Goal: Task Accomplishment & Management: Manage account settings

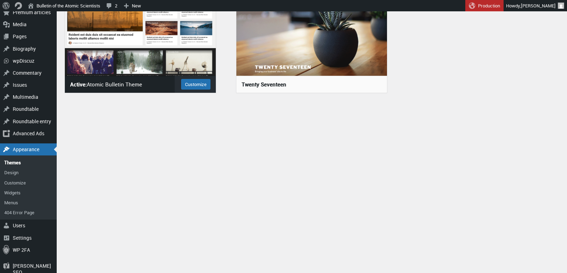
scroll to position [77, 0]
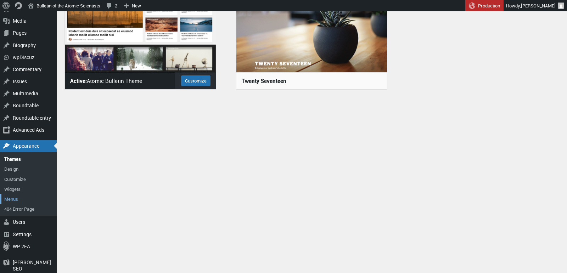
click at [16, 199] on link "Menus" at bounding box center [28, 199] width 57 height 10
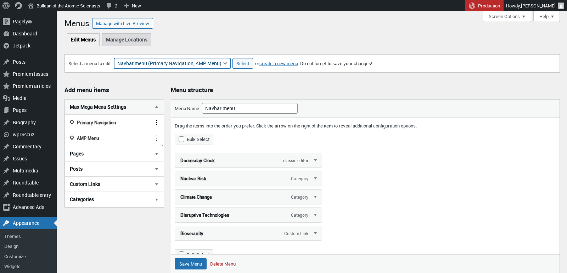
click at [212, 65] on select "About Section Navigation Doomsday Clock Navigation Footer Menu: About Footer Me…" at bounding box center [172, 63] width 116 height 11
select select "1927"
click at [118, 58] on select "About Section Navigation Doomsday Clock Navigation Footer Menu: About Footer Me…" at bounding box center [172, 63] width 116 height 11
click at [249, 63] on input "Select" at bounding box center [242, 63] width 21 height 11
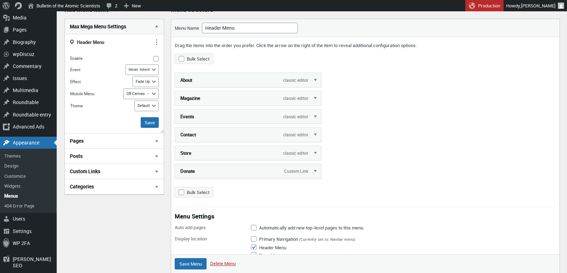
scroll to position [81, 0]
click at [316, 115] on link "Edit" at bounding box center [315, 116] width 11 height 14
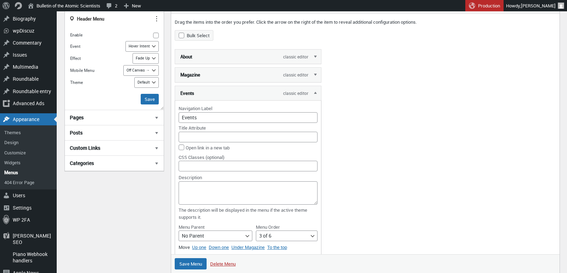
scroll to position [118, 0]
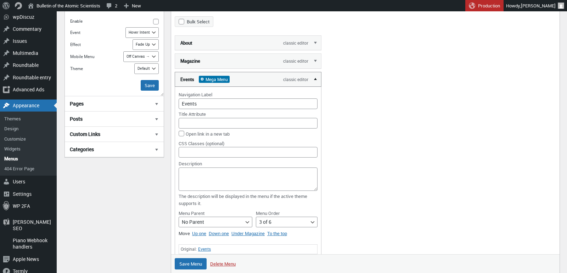
click at [315, 79] on link "Edit" at bounding box center [315, 79] width 11 height 14
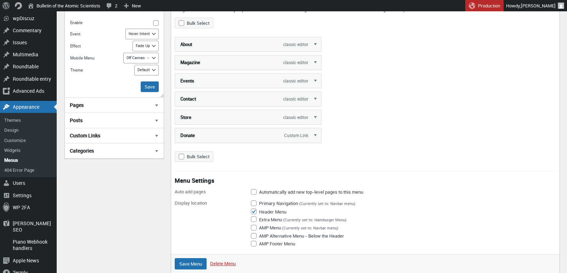
scroll to position [115, 0]
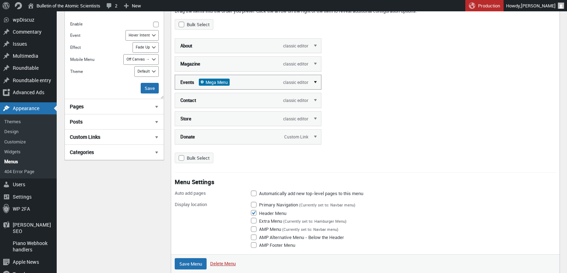
click at [315, 80] on link "Edit" at bounding box center [315, 82] width 11 height 14
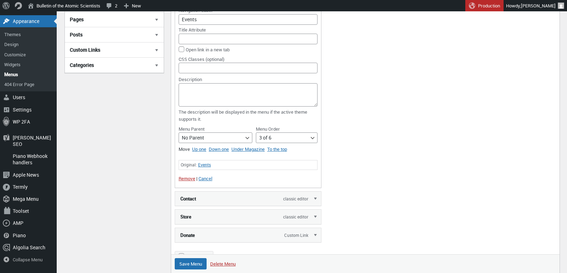
scroll to position [36, 0]
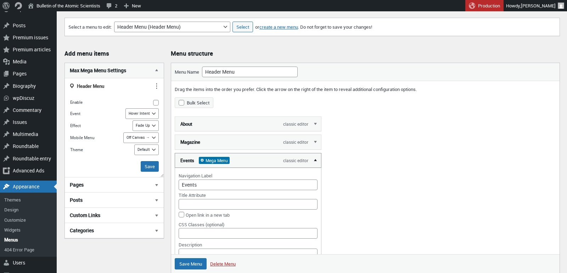
click at [315, 159] on link "Edit" at bounding box center [315, 160] width 11 height 14
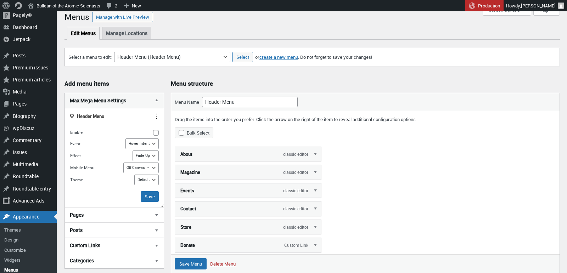
scroll to position [0, 0]
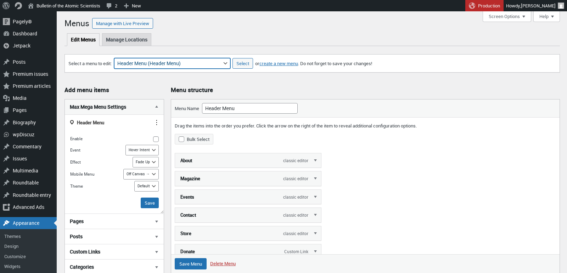
click at [180, 64] on select "About Section Navigation Doomsday Clock Navigation Footer Menu: About Footer Me…" at bounding box center [172, 63] width 116 height 11
select select "1929"
click at [118, 58] on select "About Section Navigation Doomsday Clock Navigation Footer Menu: About Footer Me…" at bounding box center [172, 63] width 116 height 11
click at [245, 64] on input "Select" at bounding box center [242, 63] width 21 height 11
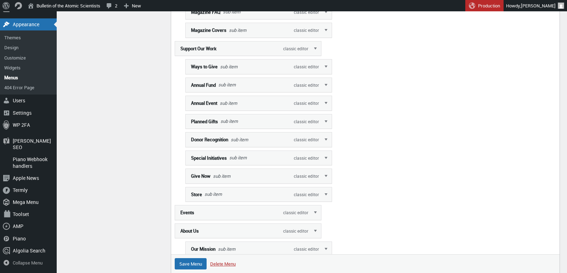
scroll to position [535, 0]
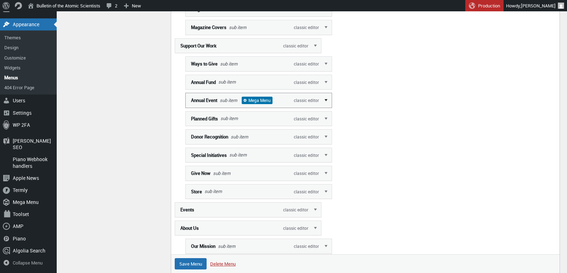
click at [326, 107] on link "Edit" at bounding box center [326, 100] width 11 height 14
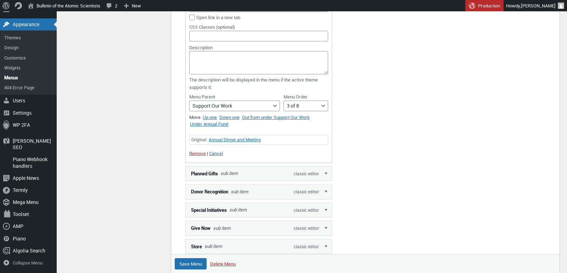
scroll to position [672, 0]
click at [193, 156] on link "Remove" at bounding box center [197, 153] width 17 height 6
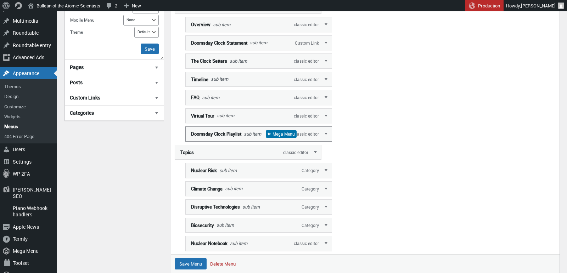
scroll to position [158, 0]
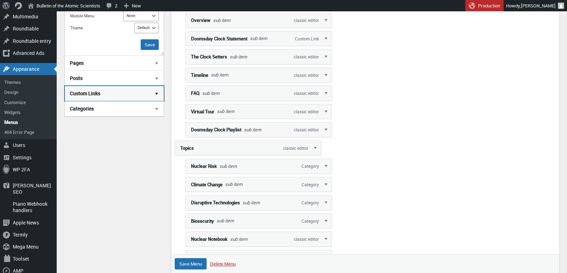
click at [155, 93] on span "button" at bounding box center [156, 93] width 7 height 7
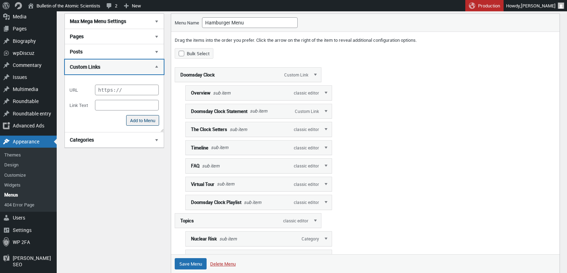
scroll to position [67, 0]
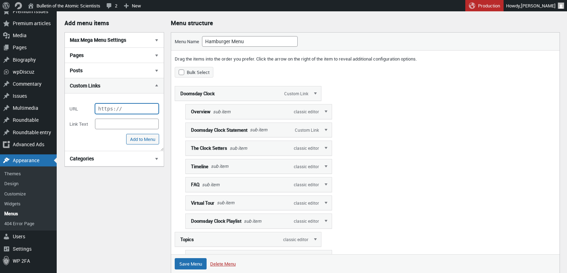
drag, startPoint x: 130, startPoint y: 108, endPoint x: 98, endPoint y: 108, distance: 32.2
click at [98, 108] on input "URL" at bounding box center [127, 108] width 64 height 11
paste input "thebulletin.org/cbm"
click at [97, 109] on input "thebulletin.org/cbm" at bounding box center [127, 108] width 64 height 11
type input "https://thebulletin.org/cbm"
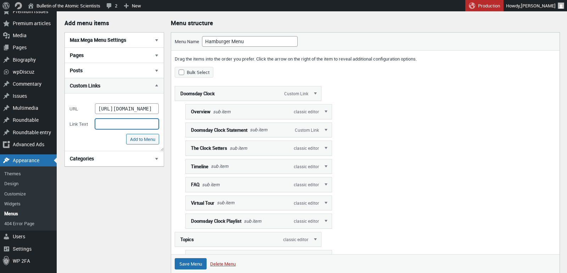
click at [139, 124] on input "Link Text" at bounding box center [127, 124] width 64 height 11
type input "Annual Event"
click at [144, 139] on input "Add to Menu" at bounding box center [142, 139] width 33 height 11
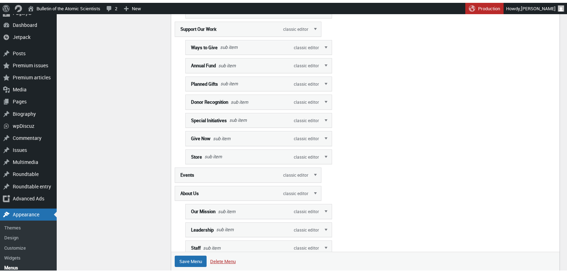
scroll to position [533, 0]
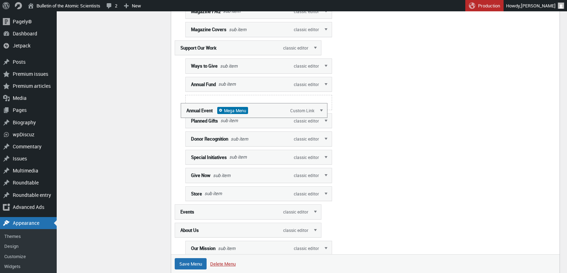
drag, startPoint x: 269, startPoint y: 150, endPoint x: 275, endPoint y: 106, distance: 44.0
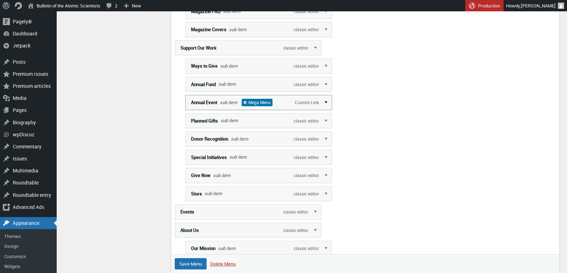
click at [324, 109] on link "Edit" at bounding box center [326, 102] width 11 height 14
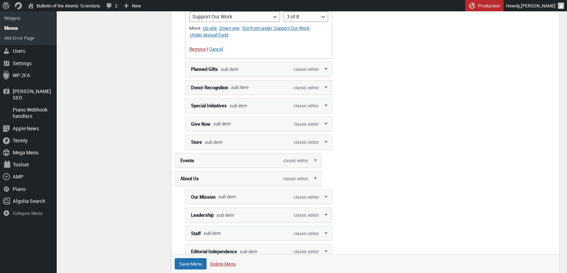
scroll to position [883, 0]
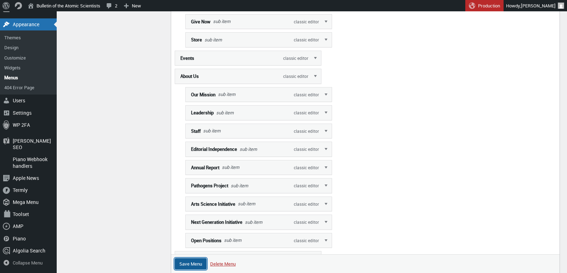
click at [187, 262] on input "Save Menu" at bounding box center [191, 263] width 32 height 11
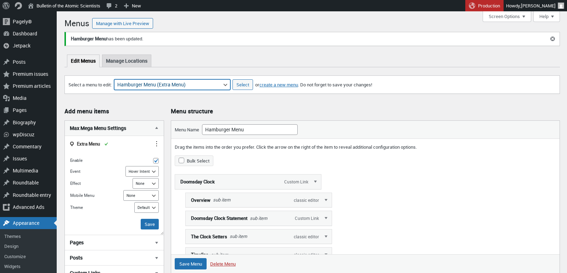
click at [191, 87] on select "About Section Navigation Doomsday Clock Navigation Footer Menu: About Footer Me…" at bounding box center [172, 84] width 116 height 11
select select "1937"
click at [118, 79] on select "About Section Navigation Doomsday Clock Navigation Footer Menu: About Footer Me…" at bounding box center [172, 84] width 116 height 11
click at [244, 84] on input "Select" at bounding box center [242, 84] width 21 height 11
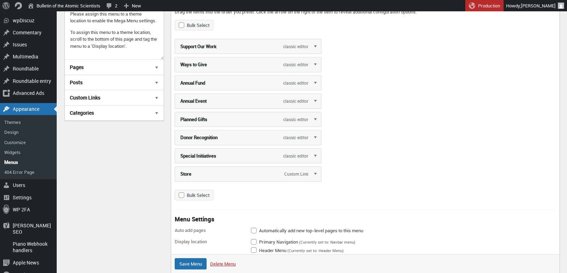
scroll to position [114, 0]
click at [312, 99] on link "Edit" at bounding box center [315, 100] width 11 height 14
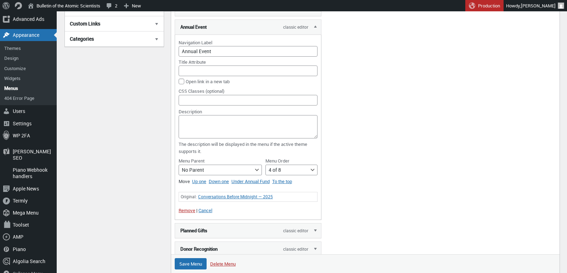
scroll to position [205, 0]
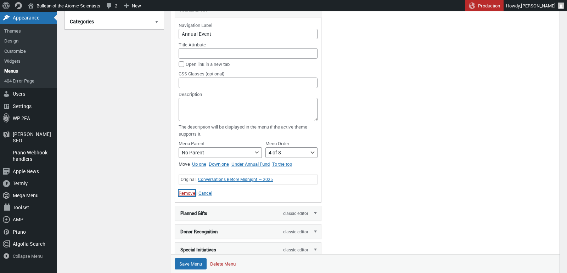
click at [184, 193] on link "Remove" at bounding box center [187, 193] width 17 height 6
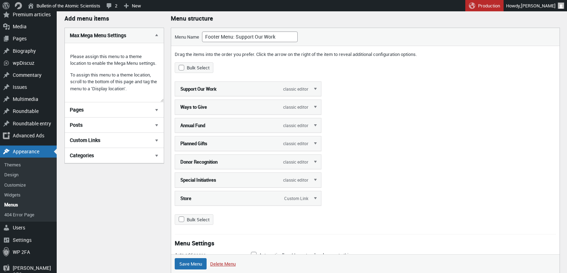
scroll to position [40, 0]
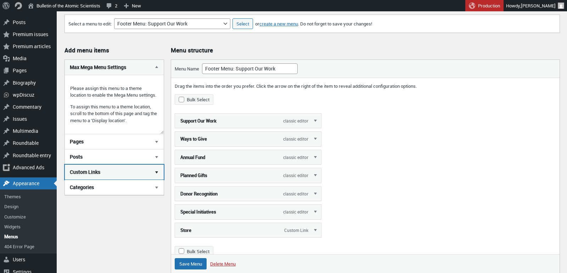
click at [157, 176] on span "button" at bounding box center [156, 172] width 7 height 7
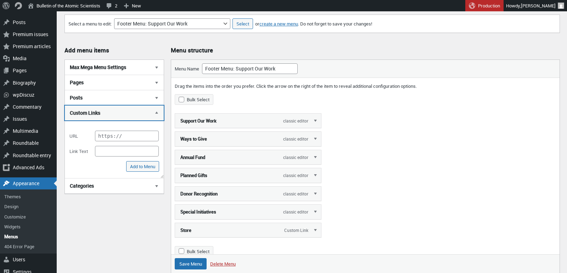
scroll to position [41, 0]
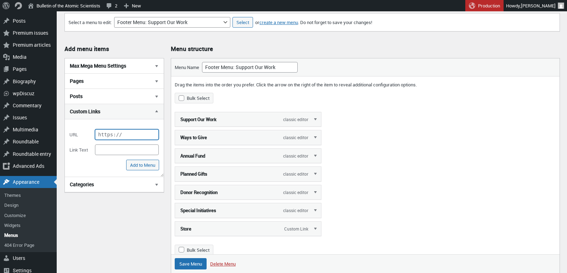
click at [131, 136] on input "URL" at bounding box center [127, 134] width 64 height 11
paste input "[DOMAIN_NAME][URL]"
type input "[URL][DOMAIN_NAME]"
click at [125, 150] on input "Link Text" at bounding box center [127, 150] width 64 height 11
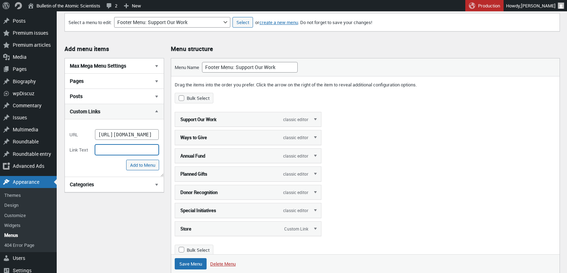
scroll to position [0, 0]
type input "Annual Event"
click at [137, 167] on input "Add to Menu" at bounding box center [142, 165] width 33 height 11
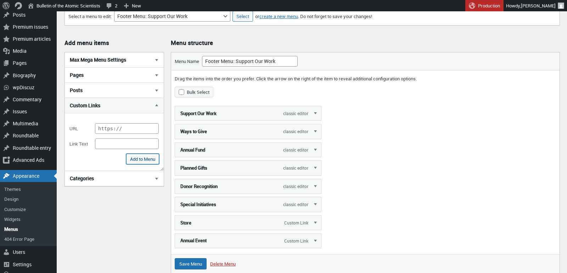
scroll to position [87, 0]
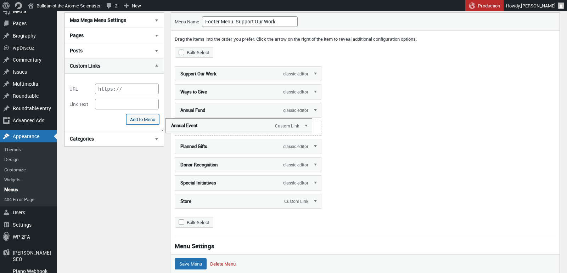
drag, startPoint x: 239, startPoint y: 198, endPoint x: 230, endPoint y: 122, distance: 76.0
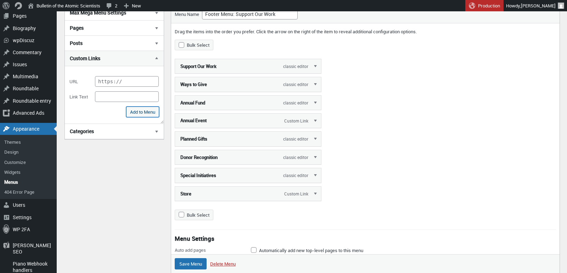
scroll to position [101, 0]
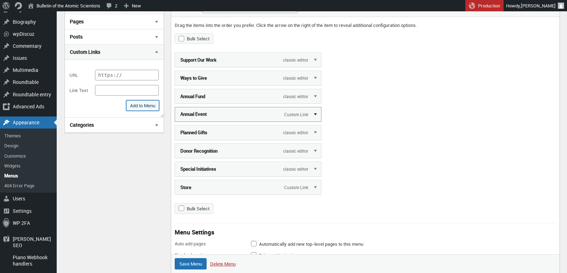
click at [316, 113] on link "Edit" at bounding box center [315, 114] width 11 height 14
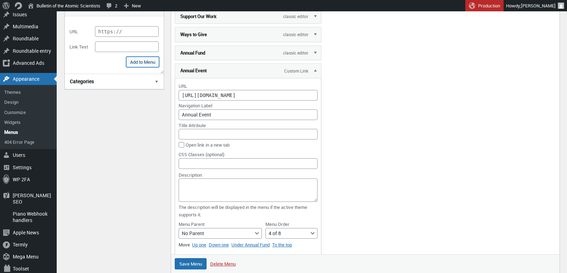
scroll to position [145, 0]
click at [192, 261] on input "Save Menu" at bounding box center [191, 263] width 32 height 11
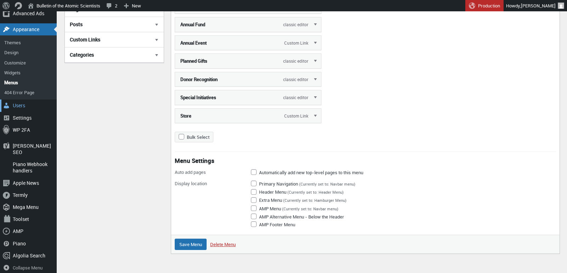
scroll to position [205, 0]
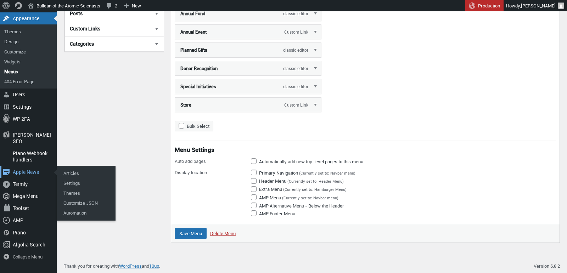
click at [22, 166] on div "Apple News" at bounding box center [28, 172] width 57 height 12
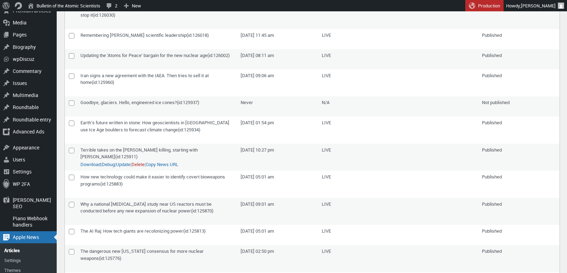
scroll to position [75, 0]
click at [71, 106] on input"] "checkbox" at bounding box center [72, 104] width 6 height 6
checkbox input"] "true"
click at [131, 114] on link "Publish" at bounding box center [123, 110] width 15 height 7
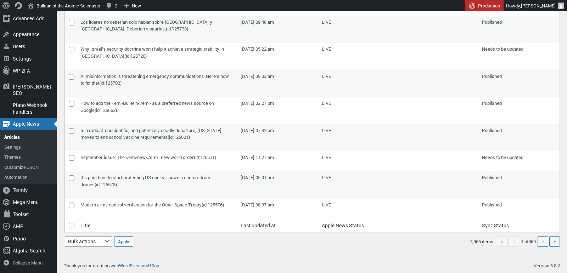
scroll to position [336, 0]
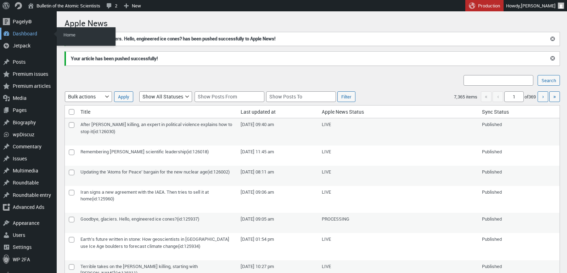
click at [22, 34] on div "Dashboard" at bounding box center [28, 34] width 57 height 12
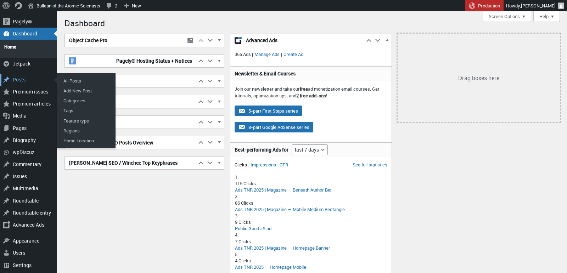
click at [18, 76] on div "Posts" at bounding box center [28, 80] width 57 height 12
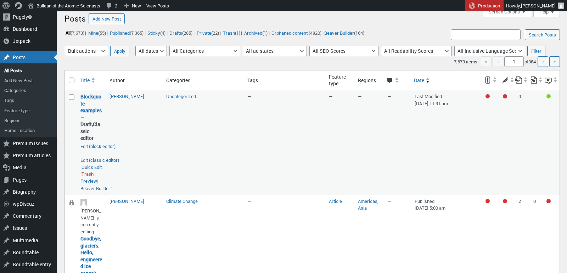
scroll to position [5, 0]
click at [99, 33] on link "Mine (55)" at bounding box center [96, 32] width 19 height 8
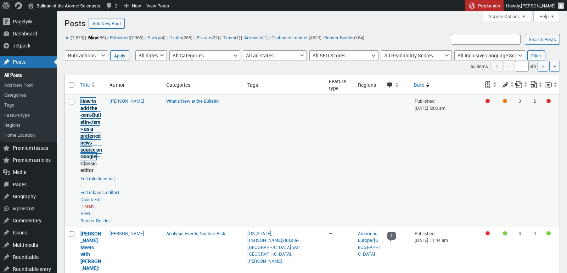
click at [92, 146] on link "How to add the <em>Bulletin</em> as a preferred news source on Google" at bounding box center [91, 129] width 22 height 62
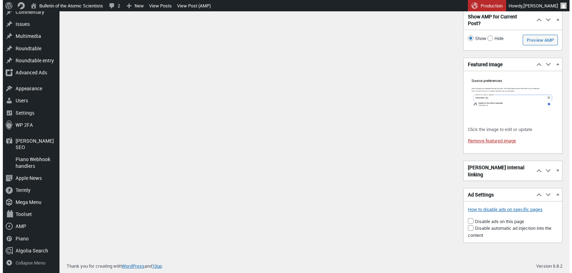
scroll to position [1124, 0]
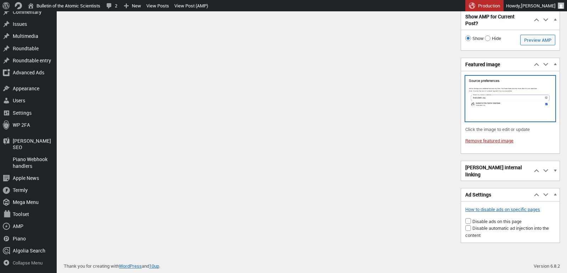
click at [492, 98] on img at bounding box center [510, 99] width 90 height 46
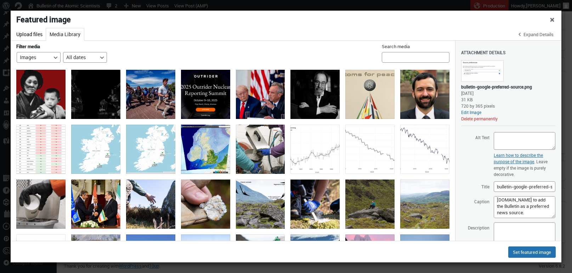
scroll to position [47, 0]
click at [525, 210] on textarea "Select the checkbox next to Bulletin of the Atomic Scientists when you visit [U…" at bounding box center [525, 207] width 62 height 22
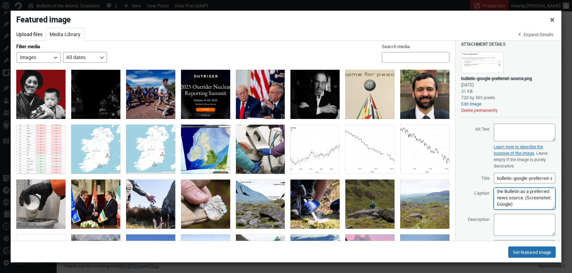
scroll to position [27, 0]
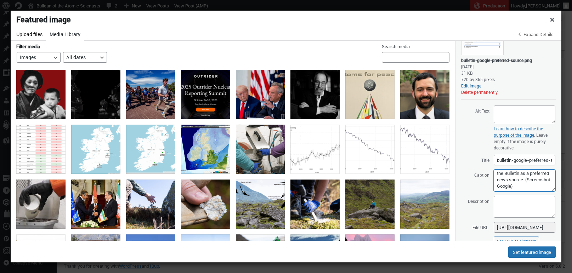
type textarea "Select the checkbox next to Bulletin of the Atomic Scientists when you visit [U…"
click at [475, 85] on link "Edit Image" at bounding box center [496, 86] width 71 height 6
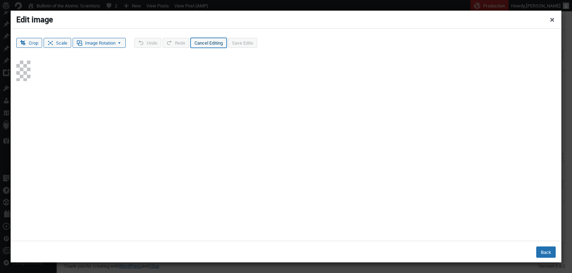
click at [218, 43] on button "Cancel Editing" at bounding box center [209, 43] width 36 height 10
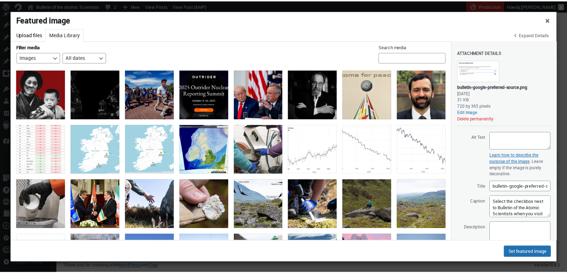
scroll to position [0, 0]
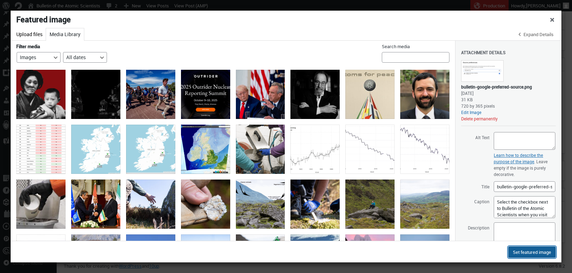
click at [520, 253] on button "Set featured image" at bounding box center [531, 252] width 47 height 11
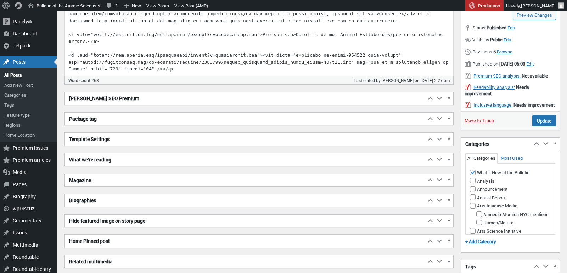
scroll to position [229, 0]
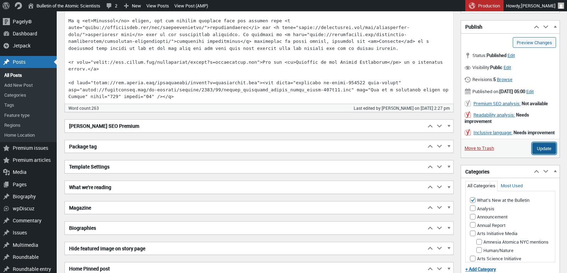
click at [540, 154] on input "Update" at bounding box center [544, 148] width 24 height 11
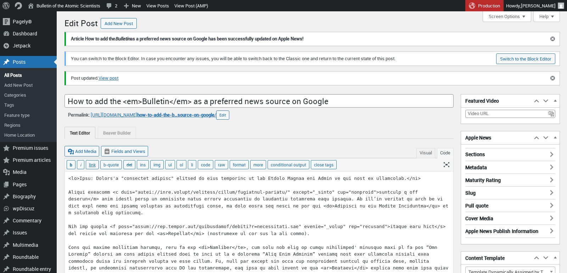
scroll to position [5, 0]
click at [116, 79] on link "View post" at bounding box center [108, 78] width 20 height 7
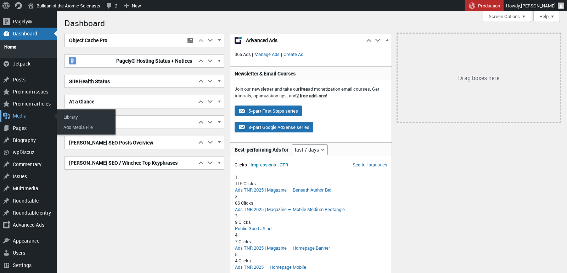
click at [18, 112] on div "Media" at bounding box center [28, 116] width 57 height 12
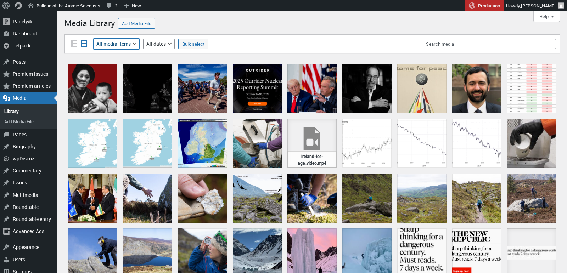
click at [126, 42] on select "All media items Images Audio Video Documents Spreadsheets Archives Unattached M…" at bounding box center [116, 44] width 46 height 11
select select "mine"
click at [93, 39] on select "All media items Images Audio Video Documents Spreadsheets Archives Unattached M…" at bounding box center [116, 44] width 46 height 11
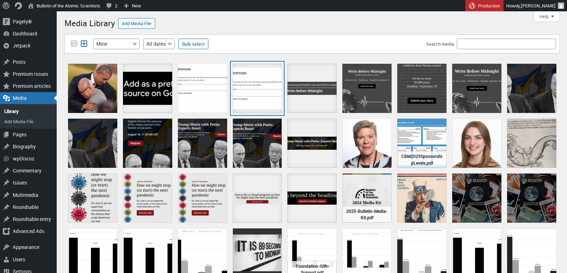
click at [254, 85] on div "google-preferred-news-source-bulletin" at bounding box center [257, 88] width 49 height 49
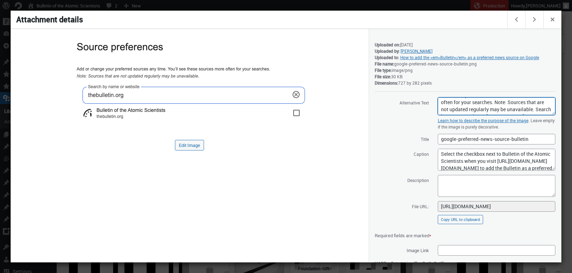
scroll to position [35, 0]
drag, startPoint x: 440, startPoint y: 108, endPoint x: 533, endPoint y: 117, distance: 93.9
click at [533, 115] on textarea "Source preferences. Add or change your preferred sources any time. You'll see t…" at bounding box center [497, 106] width 118 height 18
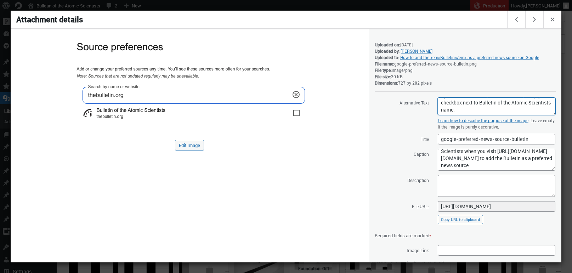
scroll to position [17, 0]
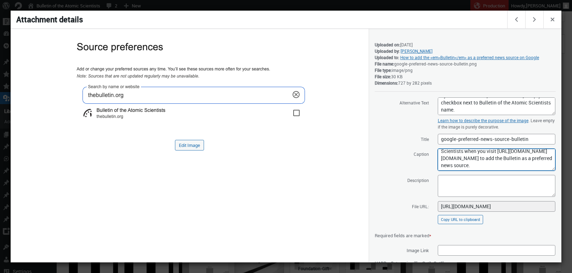
click at [491, 171] on textarea "Select the checkbox next to Bulletin of the Atomic Scientists when you visit [U…" at bounding box center [497, 160] width 118 height 22
type textarea "Select the checkbox next to Bulletin of the Atomic Scientists when you visit [U…"
click at [422, 171] on span "Caption Select the checkbox next to Bulletin of the Atomic Scientists when you …" at bounding box center [465, 159] width 181 height 23
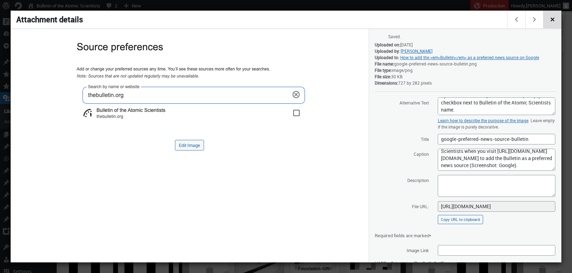
click at [549, 18] on span "Close dialog" at bounding box center [553, 19] width 8 height 6
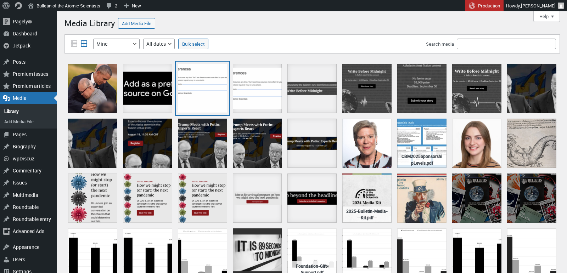
click at [198, 92] on div "bulletin-google-preferred-source" at bounding box center [202, 88] width 49 height 49
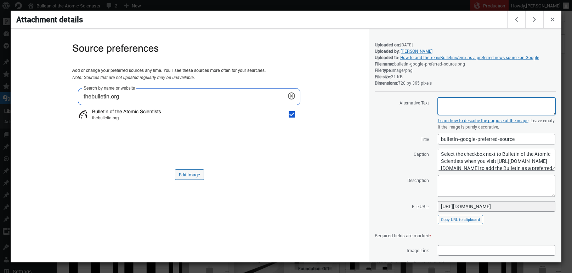
click at [450, 109] on textarea "Alternative Text" at bounding box center [497, 106] width 118 height 18
paste textarea "Source preferences. Add or change your preferred sources any time. You'll see t…"
type textarea "Source preferences. Add or change your preferred sources any time. You'll see t…"
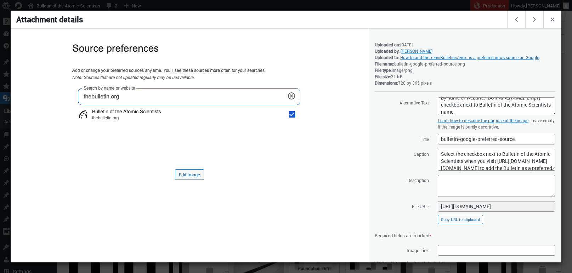
click at [435, 109] on span "Alternative Text Source preferences. Add or change your preferred sources any t…" at bounding box center [465, 106] width 181 height 18
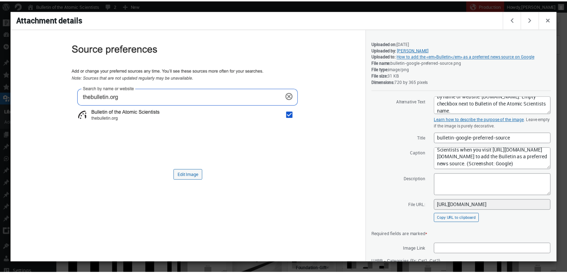
scroll to position [0, 0]
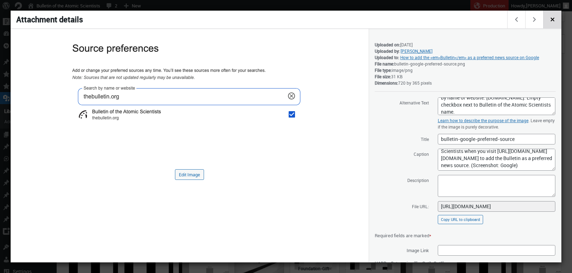
click at [547, 22] on button "Close dialog" at bounding box center [552, 20] width 18 height 18
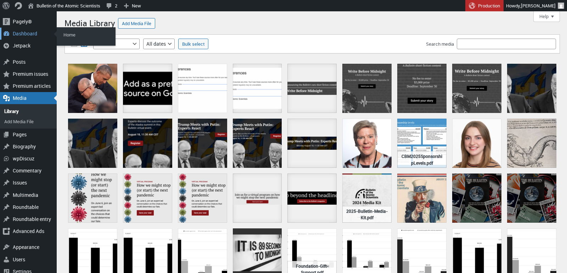
click at [17, 34] on div "Dashboard" at bounding box center [28, 34] width 57 height 12
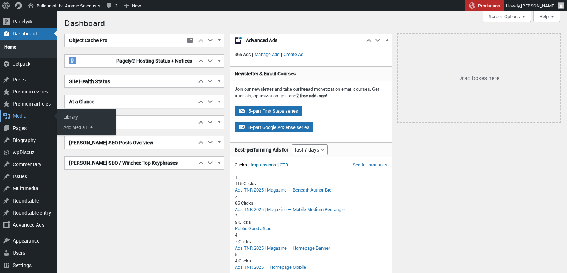
click at [22, 111] on div "Media" at bounding box center [28, 116] width 57 height 12
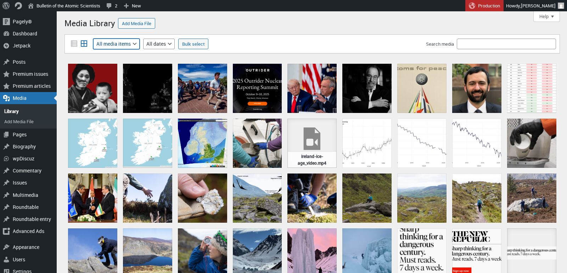
click at [119, 41] on select "All media items Images Audio Video Documents Spreadsheets Archives Unattached M…" at bounding box center [116, 44] width 46 height 11
select select "mine"
click at [93, 39] on select "All media items Images Audio Video Documents Spreadsheets Archives Unattached M…" at bounding box center [116, 44] width 46 height 11
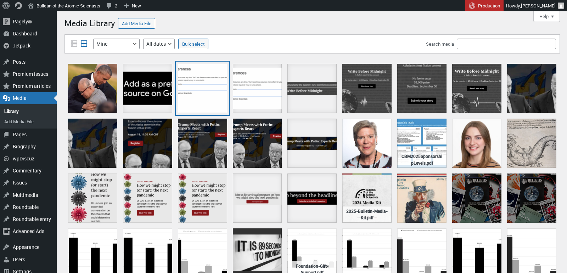
click at [199, 84] on div "bulletin-google-preferred-source" at bounding box center [202, 88] width 49 height 49
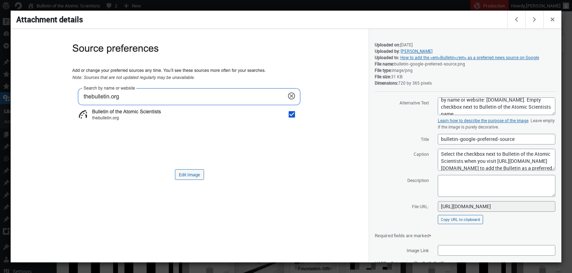
scroll to position [33, 0]
click at [494, 113] on textarea "Source preferences. Add or change your preferred sources any time. You'll see t…" at bounding box center [497, 106] width 118 height 18
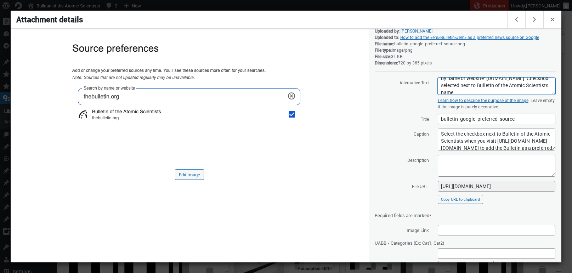
scroll to position [60, 0]
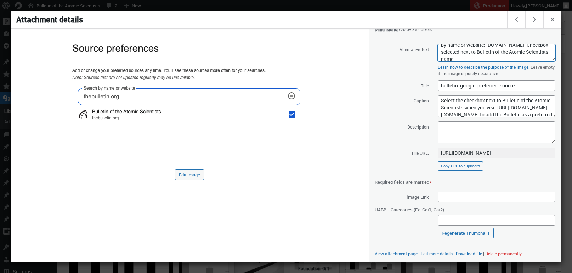
type textarea "Source preferences. Add or change your preferred sources any time. You'll see t…"
click at [395, 105] on label "Caption" at bounding box center [402, 100] width 54 height 11
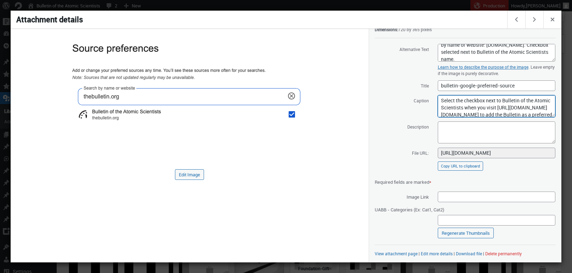
click at [438, 105] on textarea "Select the checkbox next to Bulletin of the Atomic Scientists when you visit [U…" at bounding box center [497, 106] width 118 height 22
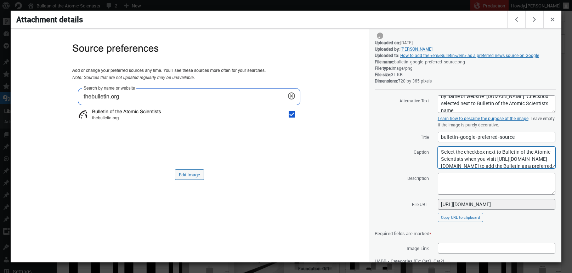
scroll to position [0, 0]
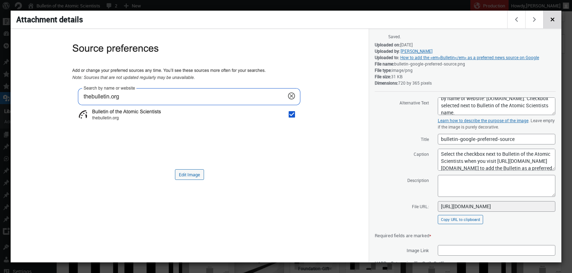
click at [554, 20] on span "Close dialog" at bounding box center [553, 19] width 8 height 6
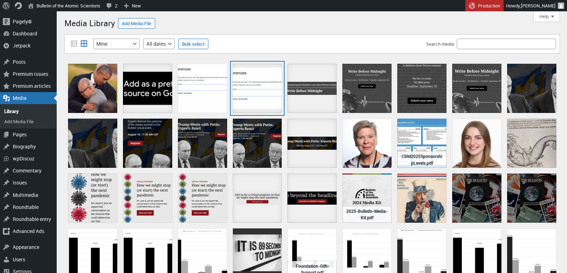
click at [254, 92] on div "google-preferred-news-source-bulletin" at bounding box center [257, 88] width 49 height 49
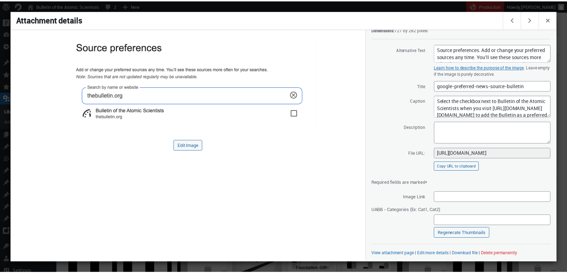
scroll to position [60, 0]
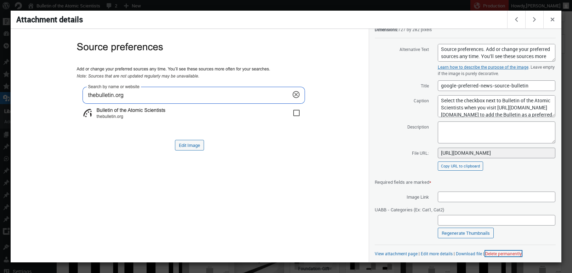
click at [502, 253] on button "Delete permanently" at bounding box center [503, 254] width 36 height 6
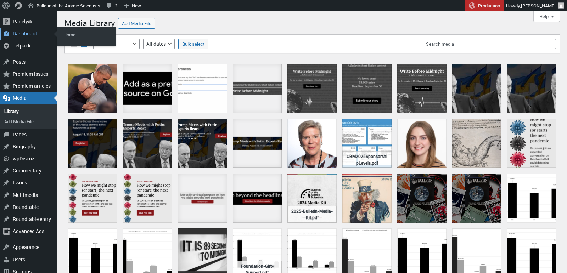
click at [19, 33] on div "Dashboard" at bounding box center [28, 34] width 57 height 12
